Goal: Navigation & Orientation: Find specific page/section

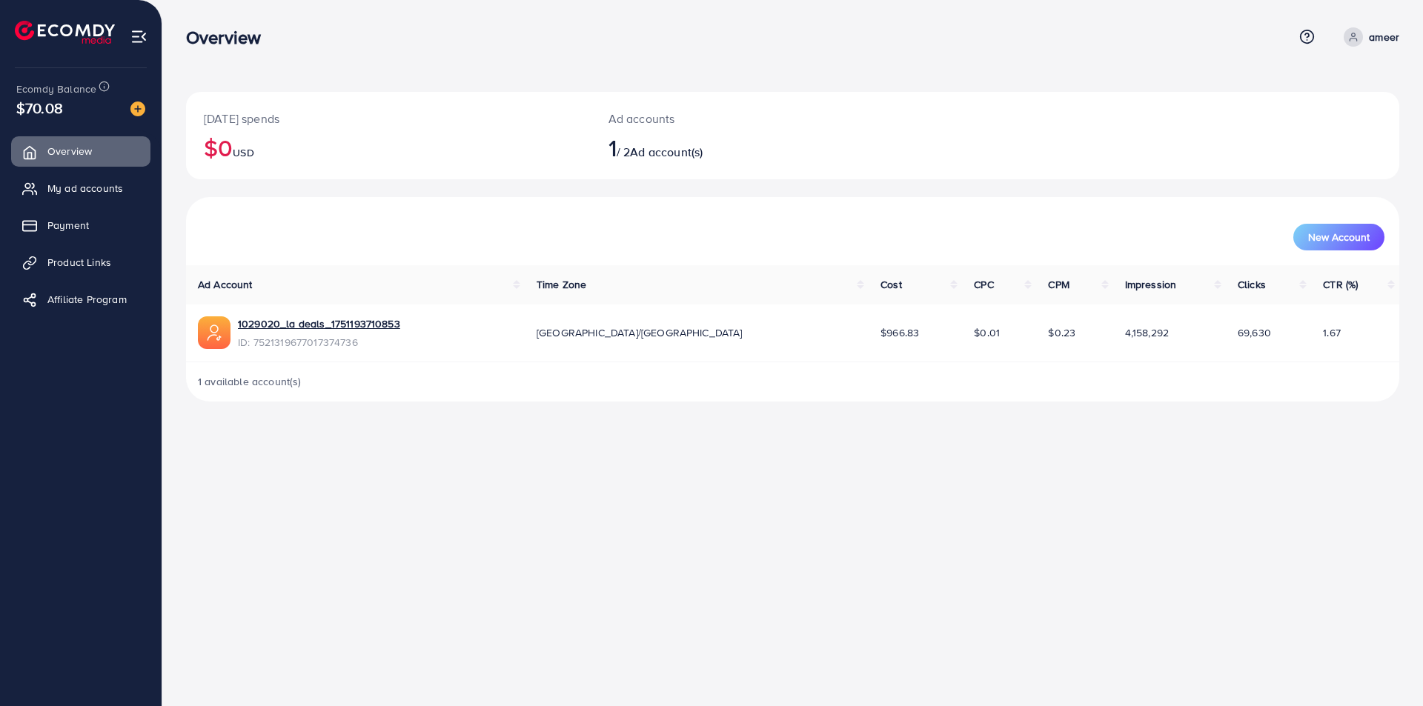
click at [1106, 497] on div "Overview Help Center Contact Support Term and policy About Us ameer Profile Log…" at bounding box center [711, 353] width 1423 height 706
